Goal: Find specific page/section

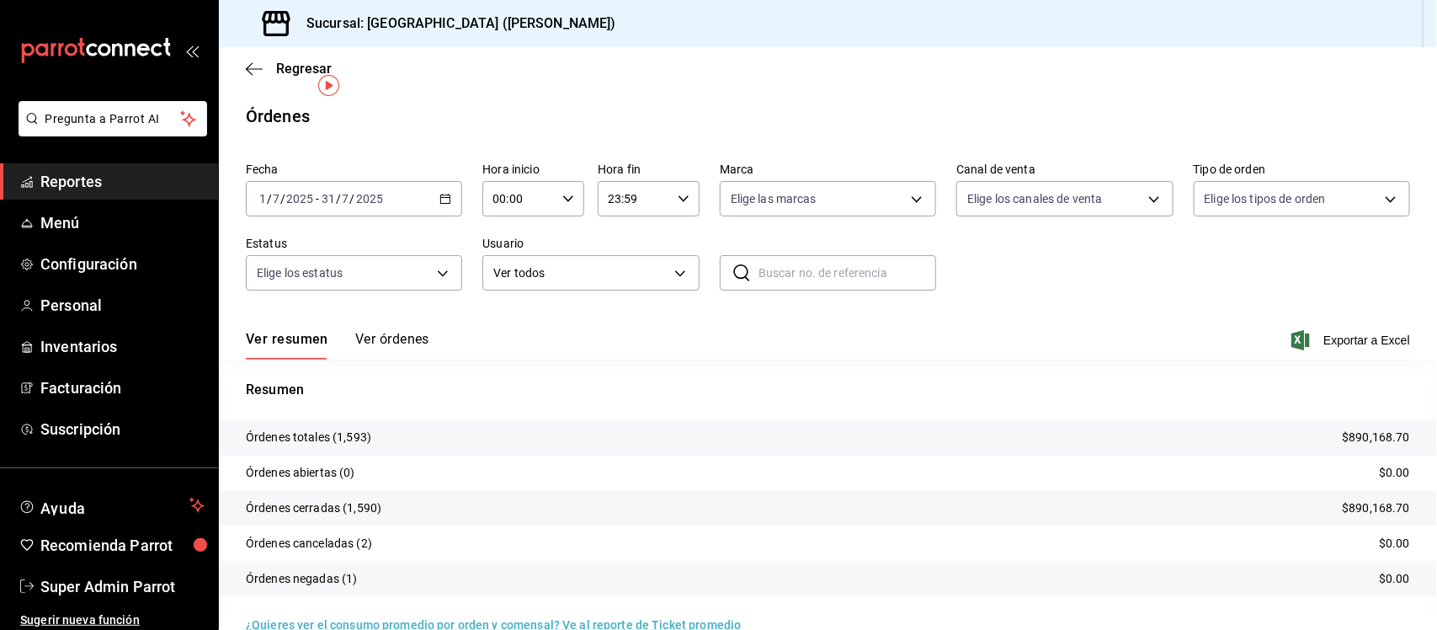
scroll to position [30, 0]
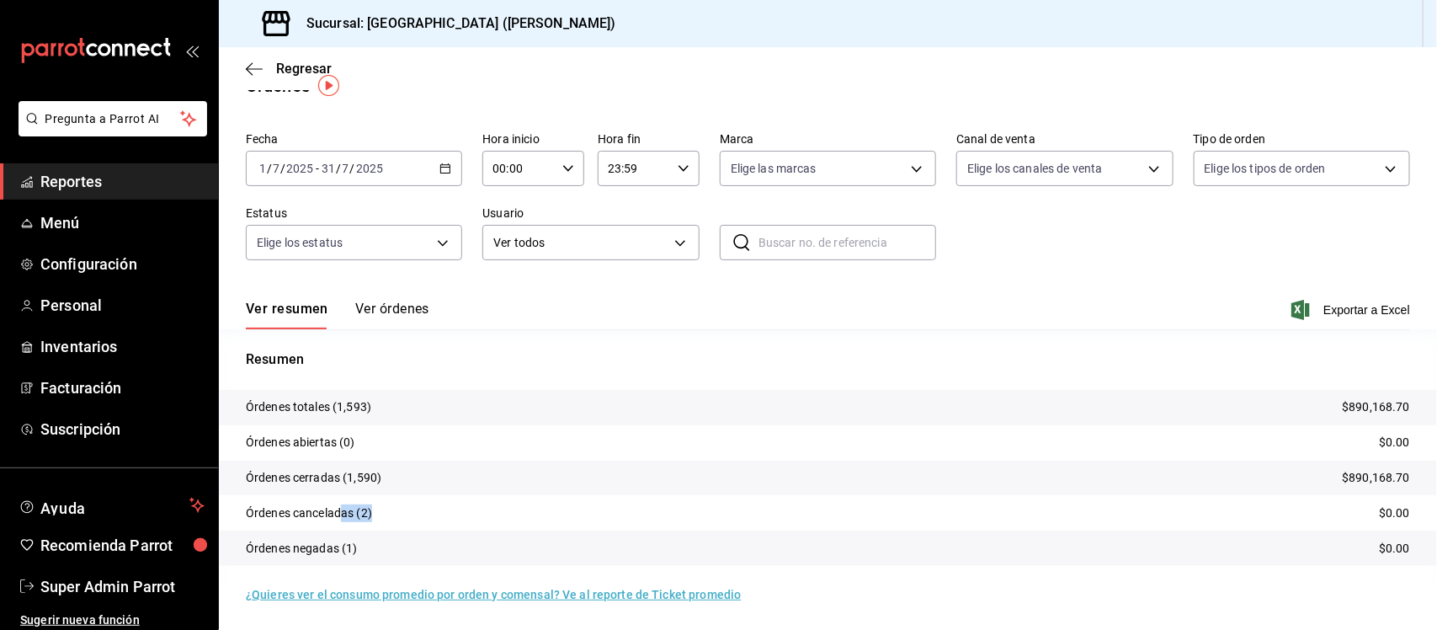
drag, startPoint x: 376, startPoint y: 511, endPoint x: 341, endPoint y: 514, distance: 35.4
click at [341, 514] on tr "Órdenes canceladas (2) $0.00" at bounding box center [828, 512] width 1218 height 35
click at [383, 508] on tr "Órdenes canceladas (2) $0.00" at bounding box center [828, 512] width 1218 height 35
drag, startPoint x: 375, startPoint y: 510, endPoint x: 352, endPoint y: 511, distance: 22.7
click at [352, 511] on tr "Órdenes canceladas (2) $0.00" at bounding box center [828, 512] width 1218 height 35
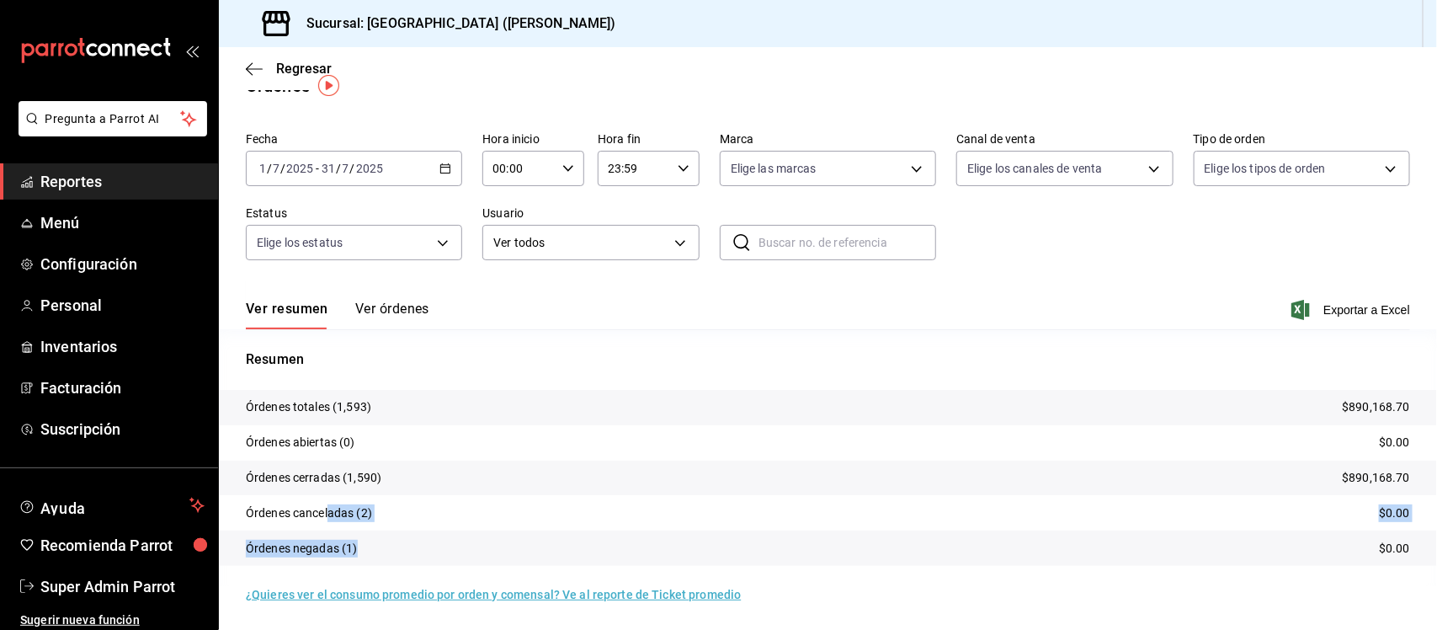
drag, startPoint x: 364, startPoint y: 543, endPoint x: 327, endPoint y: 503, distance: 54.8
click at [327, 503] on tbody "Órdenes totales (1,593) $890,168.70 Órdenes abiertas (0) $0.00 Órdenes cerradas…" at bounding box center [828, 478] width 1218 height 176
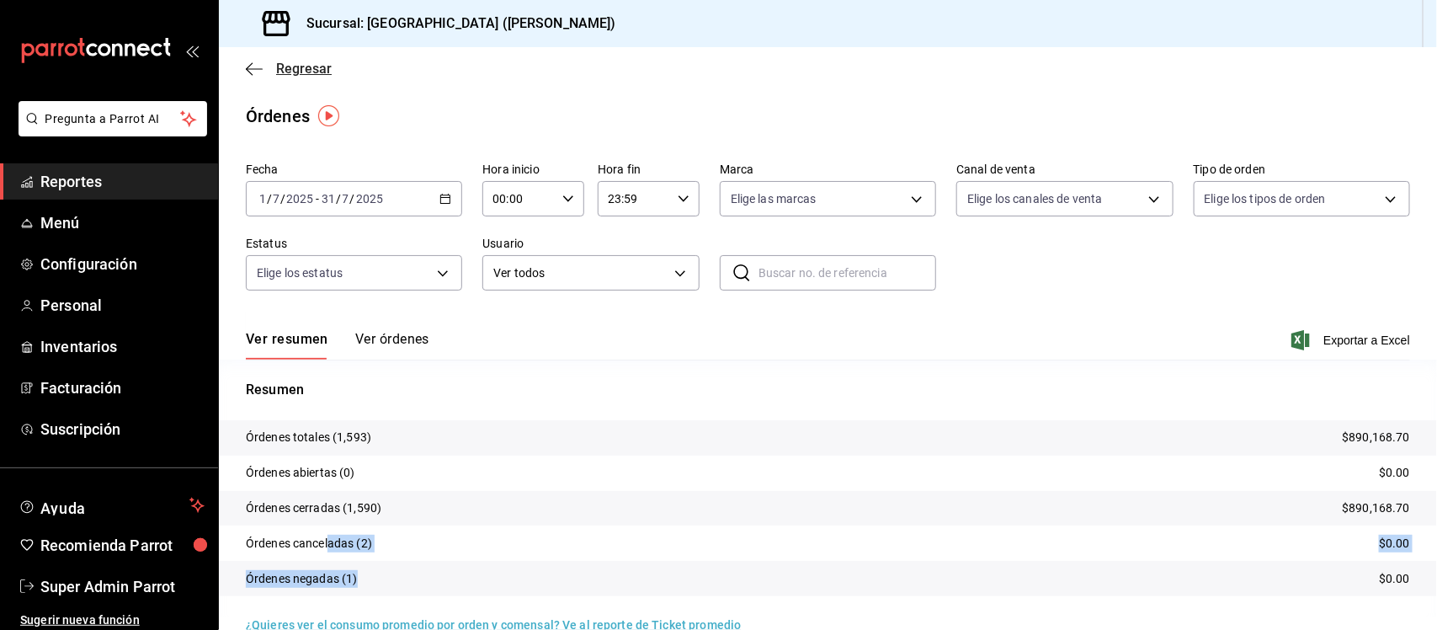
click at [253, 72] on icon "button" at bounding box center [254, 68] width 17 height 15
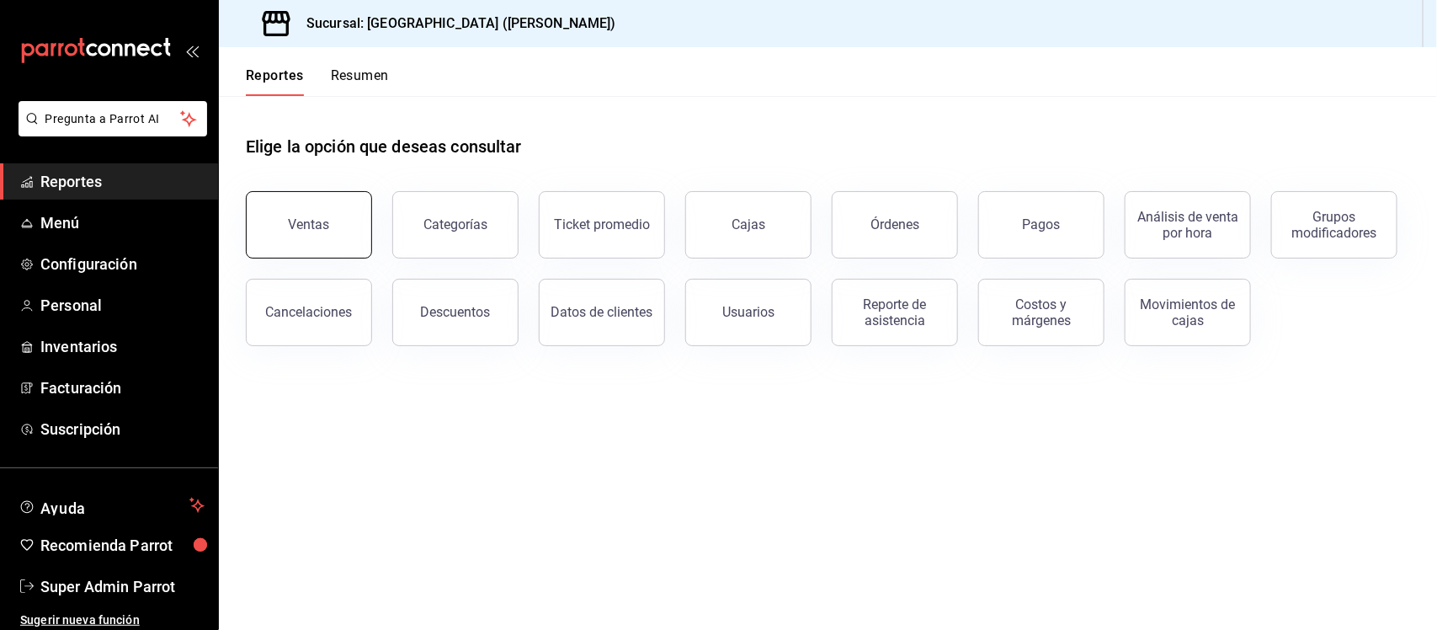
click at [318, 200] on button "Ventas" at bounding box center [309, 224] width 126 height 67
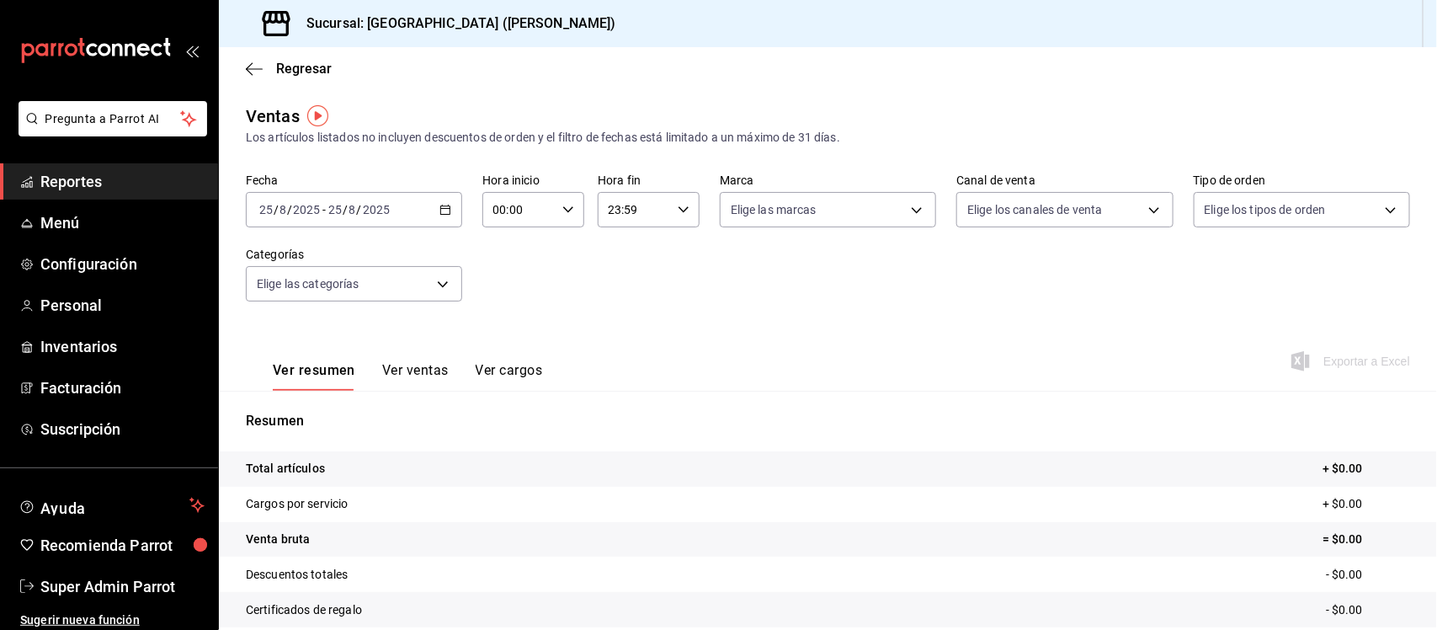
click at [443, 207] on icon "button" at bounding box center [445, 210] width 12 height 12
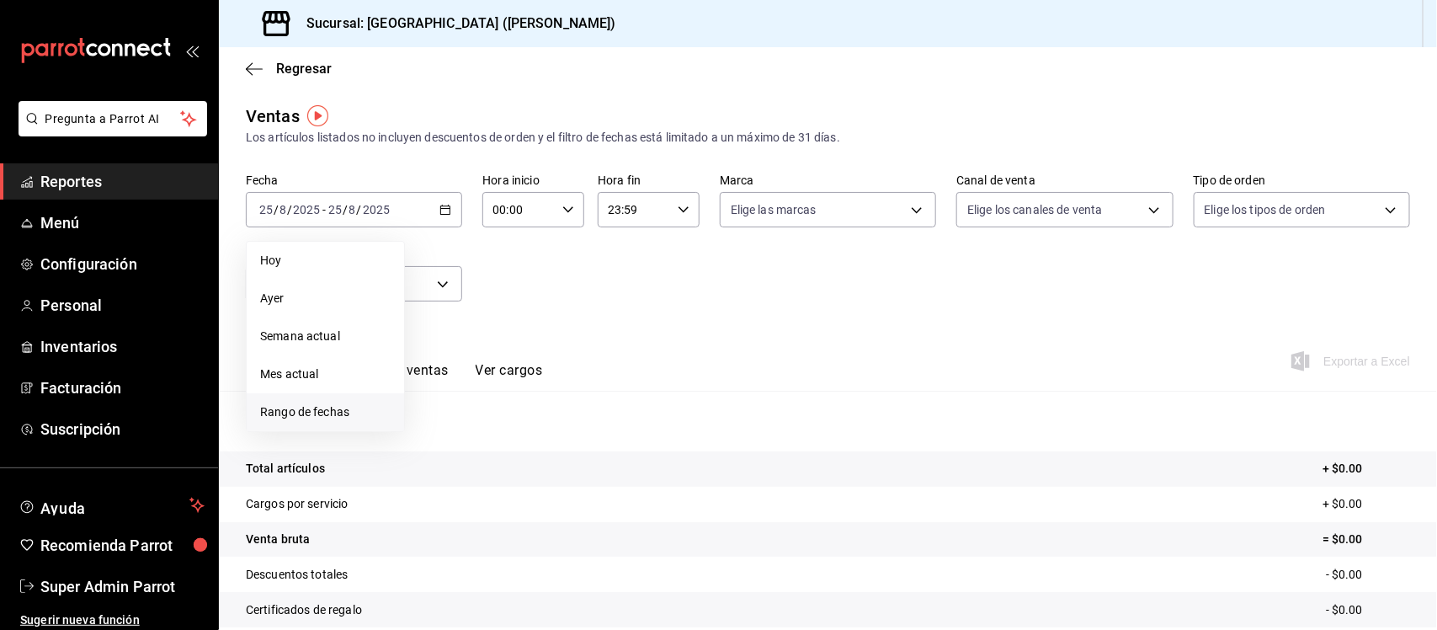
click at [305, 407] on span "Rango de fechas" at bounding box center [325, 412] width 130 height 18
click at [594, 275] on icon "button" at bounding box center [590, 271] width 20 height 20
click at [594, 275] on icon "button" at bounding box center [590, 274] width 20 height 20
click at [439, 360] on abbr "2" at bounding box center [440, 359] width 6 height 12
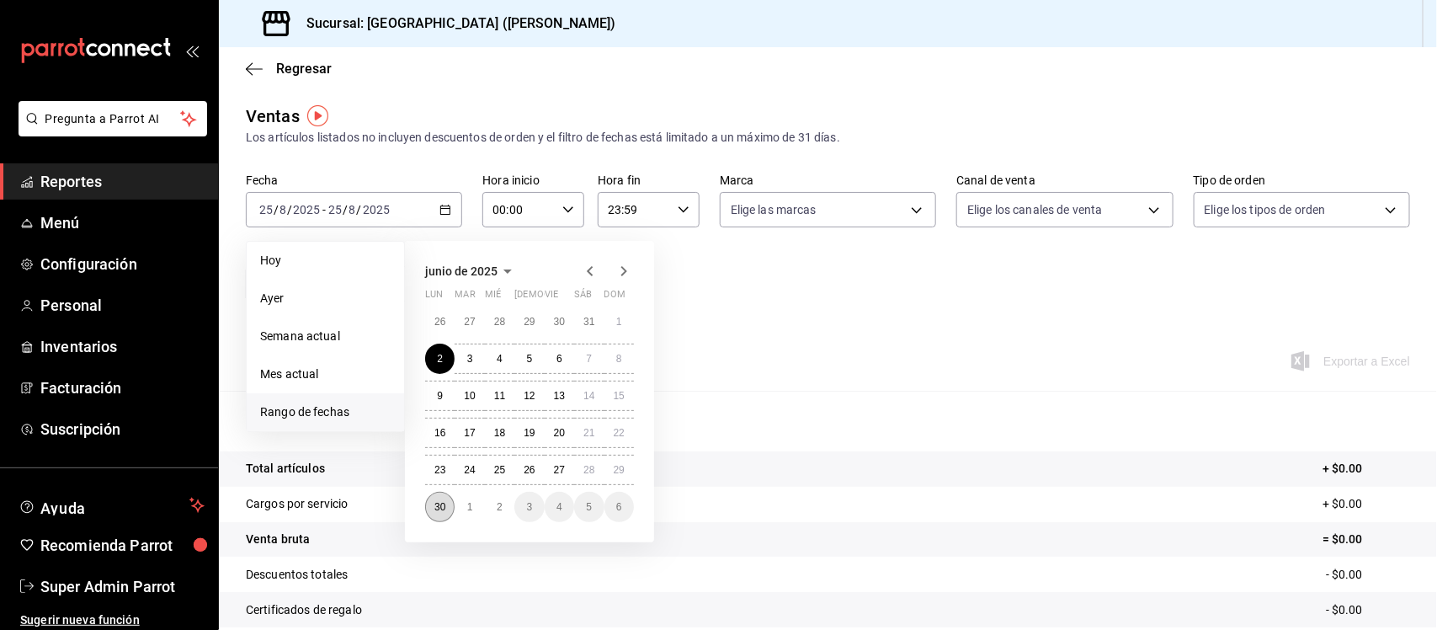
click at [436, 506] on abbr "30" at bounding box center [439, 507] width 11 height 12
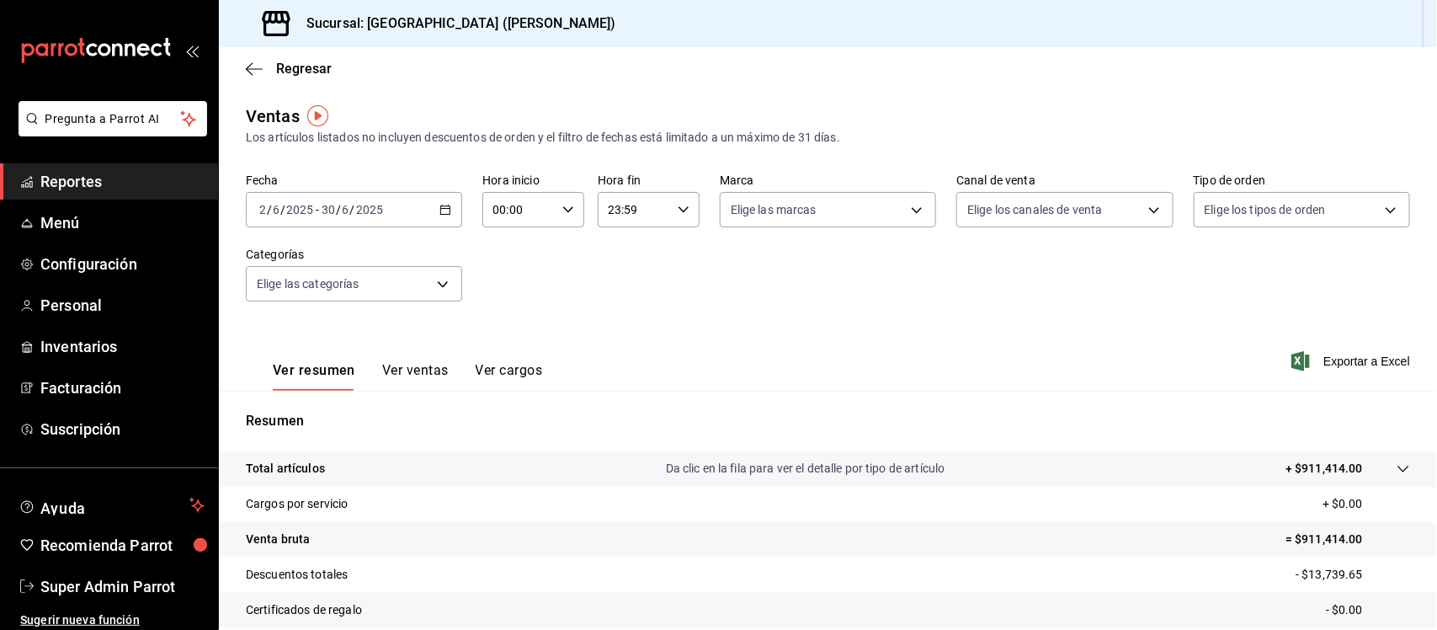
click at [440, 206] on \(Stroke\) "button" at bounding box center [445, 209] width 10 height 9
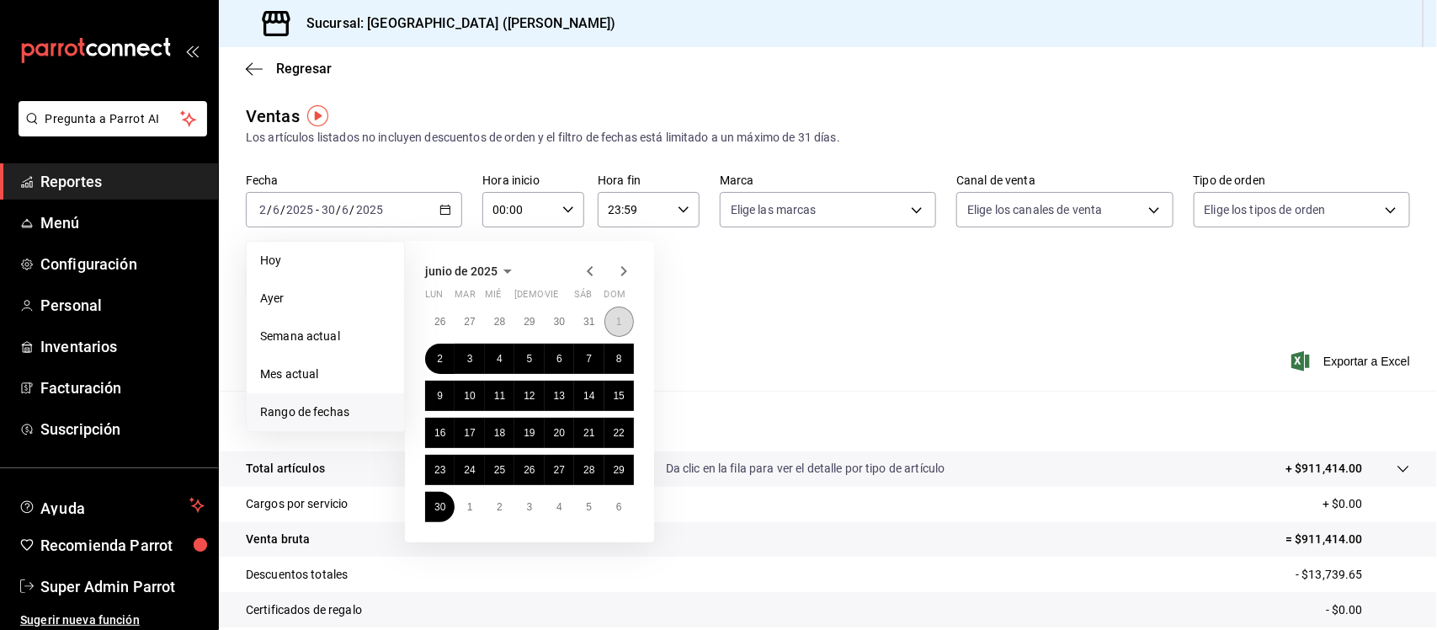
click at [624, 324] on button "1" at bounding box center [618, 321] width 29 height 30
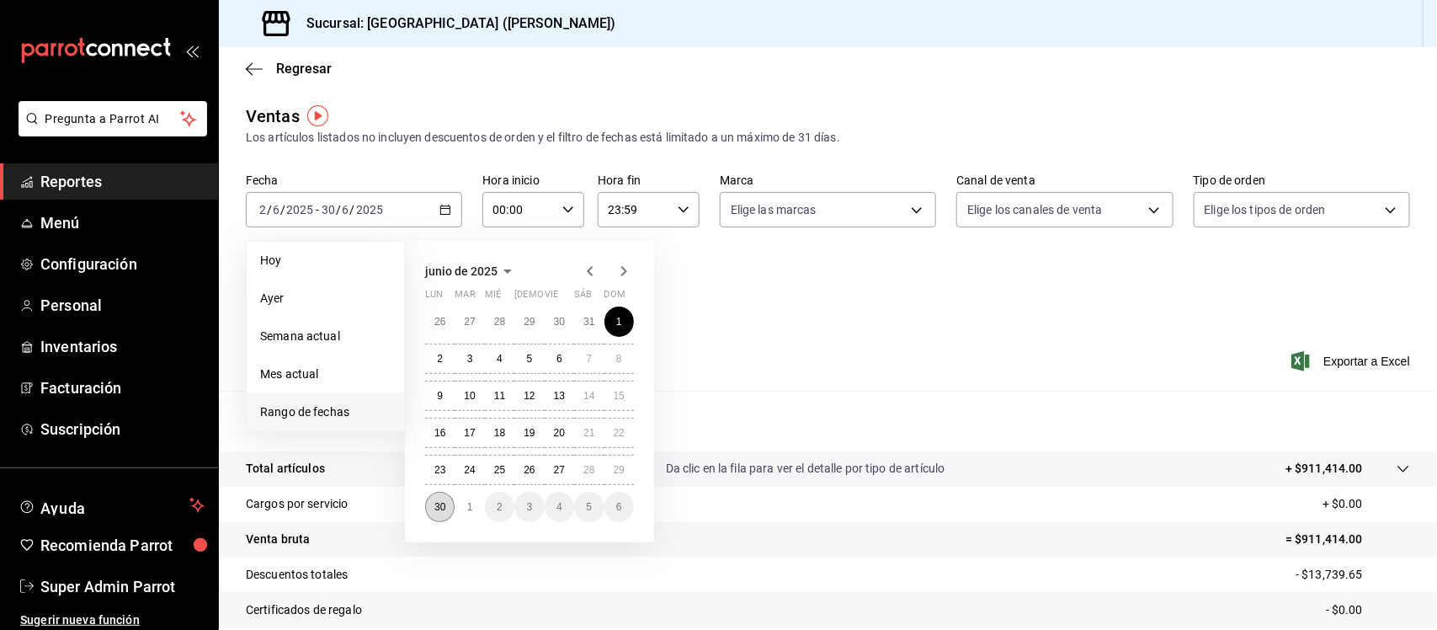
click at [435, 505] on abbr "30" at bounding box center [439, 507] width 11 height 12
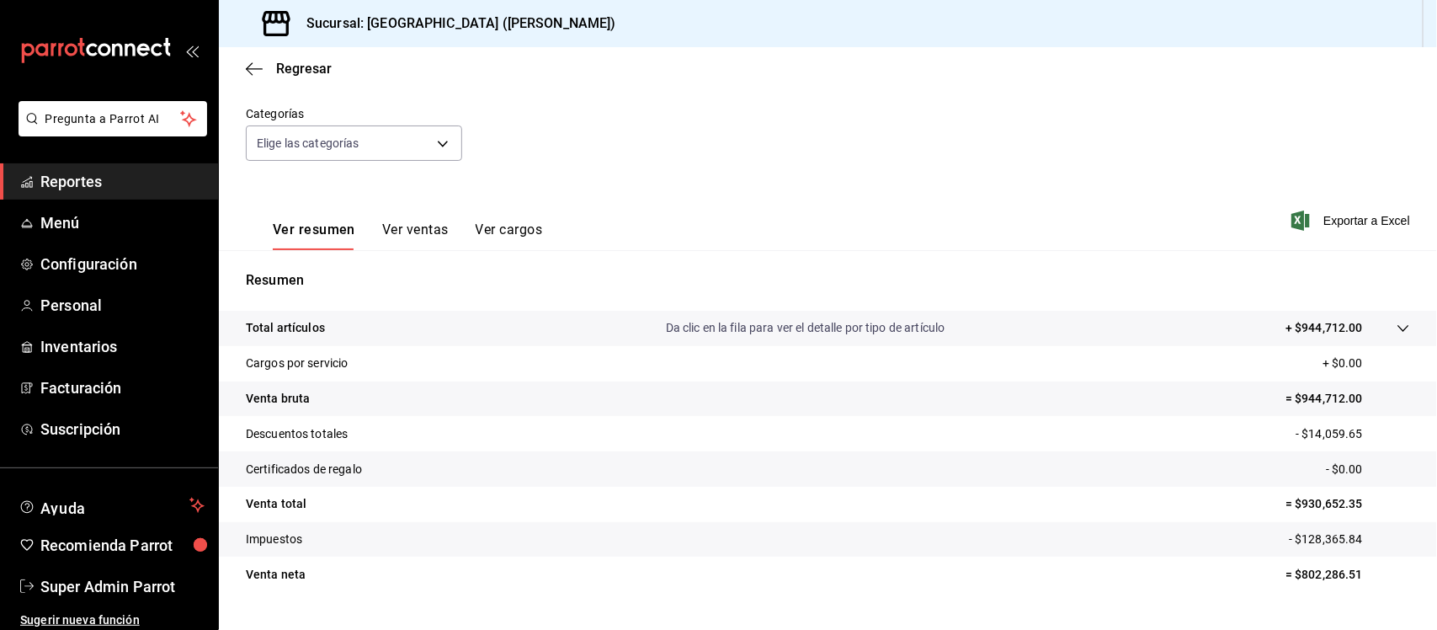
scroll to position [175, 0]
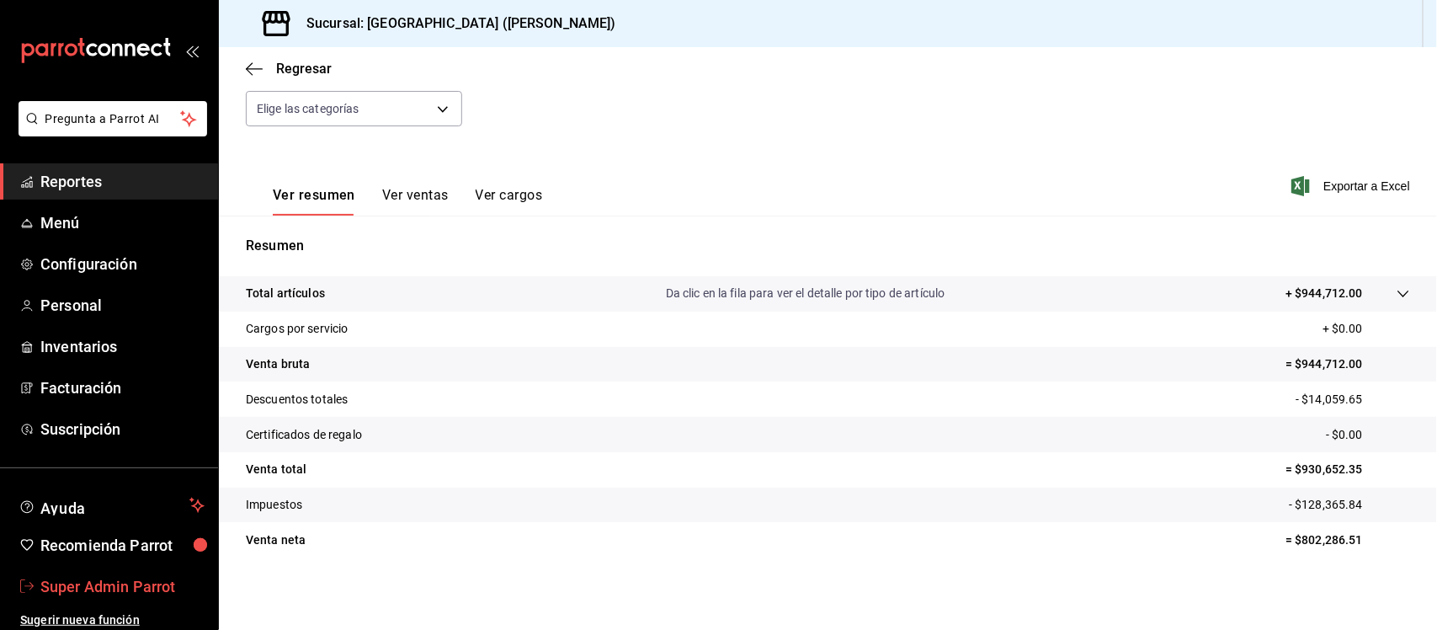
click at [60, 594] on span "Super Admin Parrot" at bounding box center [122, 586] width 164 height 23
